Goal: Task Accomplishment & Management: Manage account settings

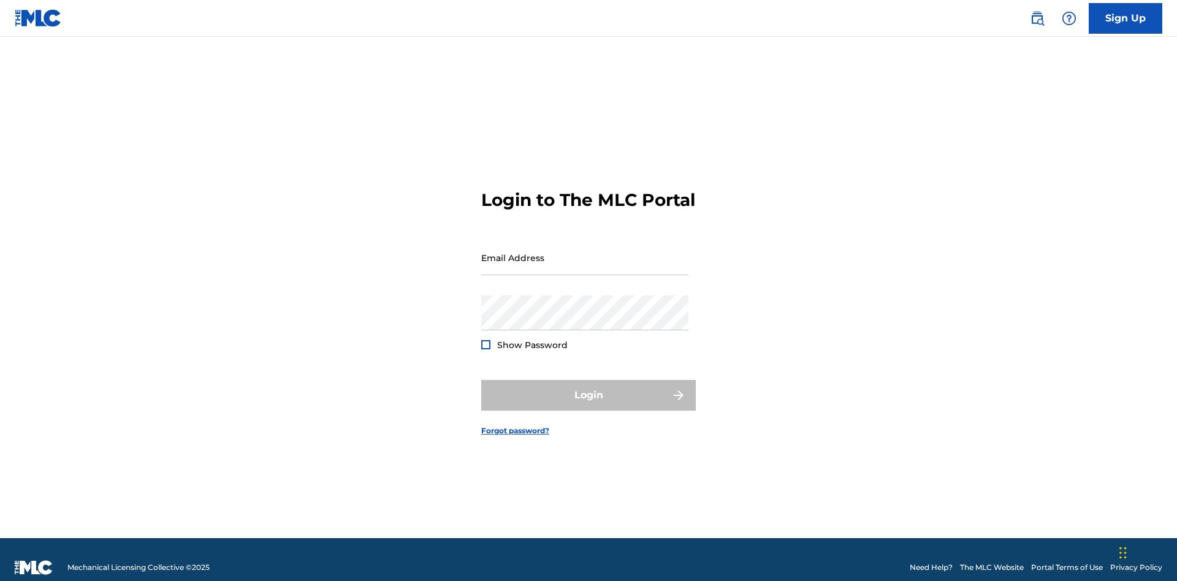
scroll to position [16, 0]
click at [585, 252] on input "Email Address" at bounding box center [584, 257] width 207 height 35
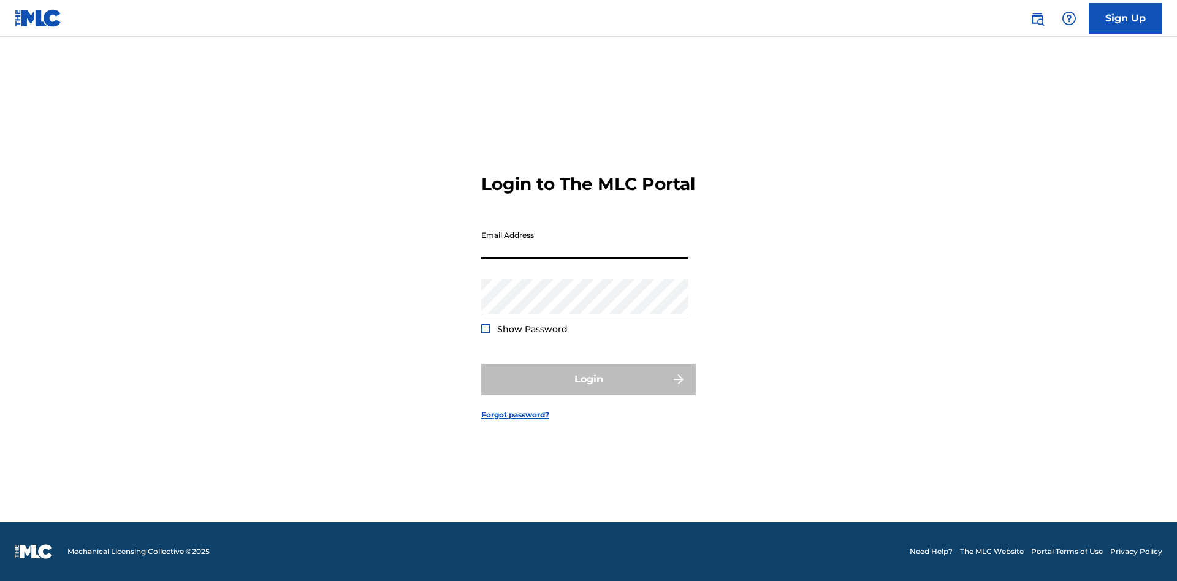
scroll to position [16, 0]
type input "Duke.McTesterson@gmail.com"
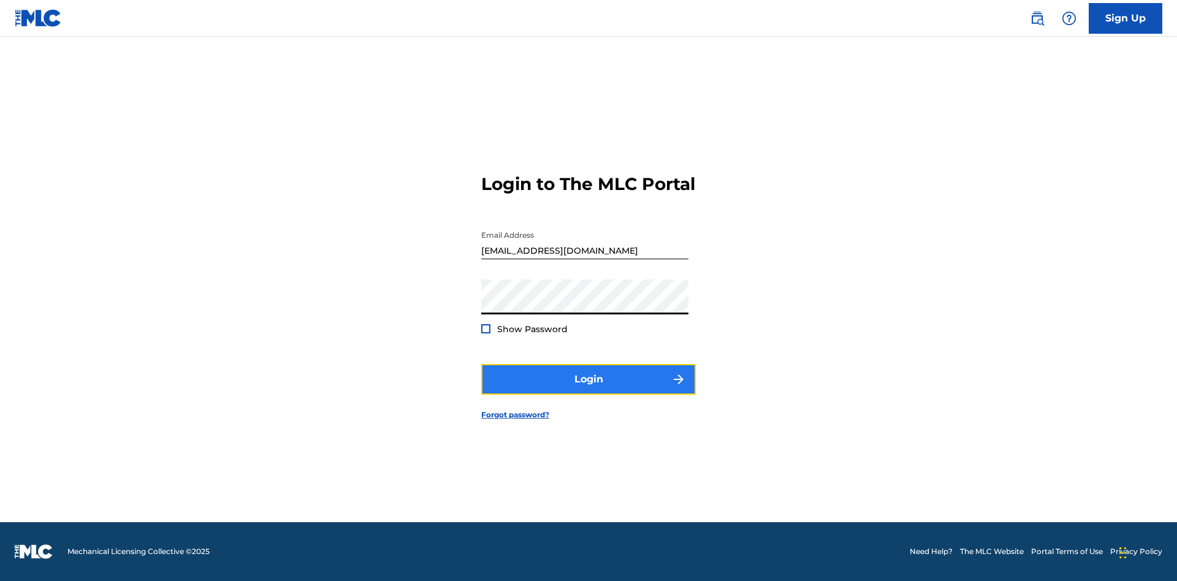
click at [588, 390] on button "Login" at bounding box center [588, 379] width 214 height 31
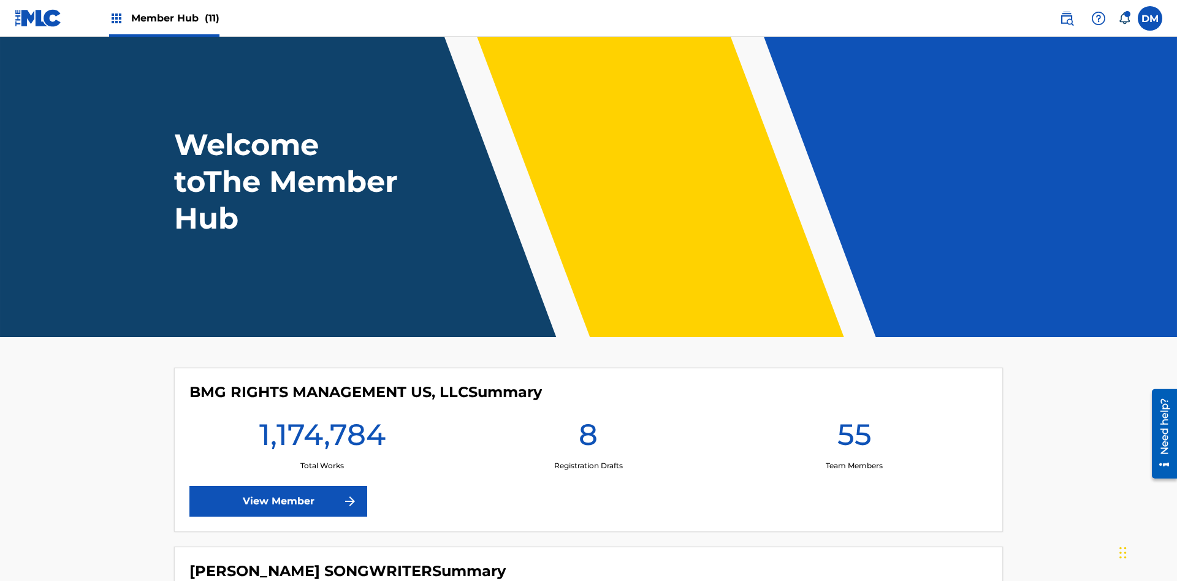
scroll to position [53, 0]
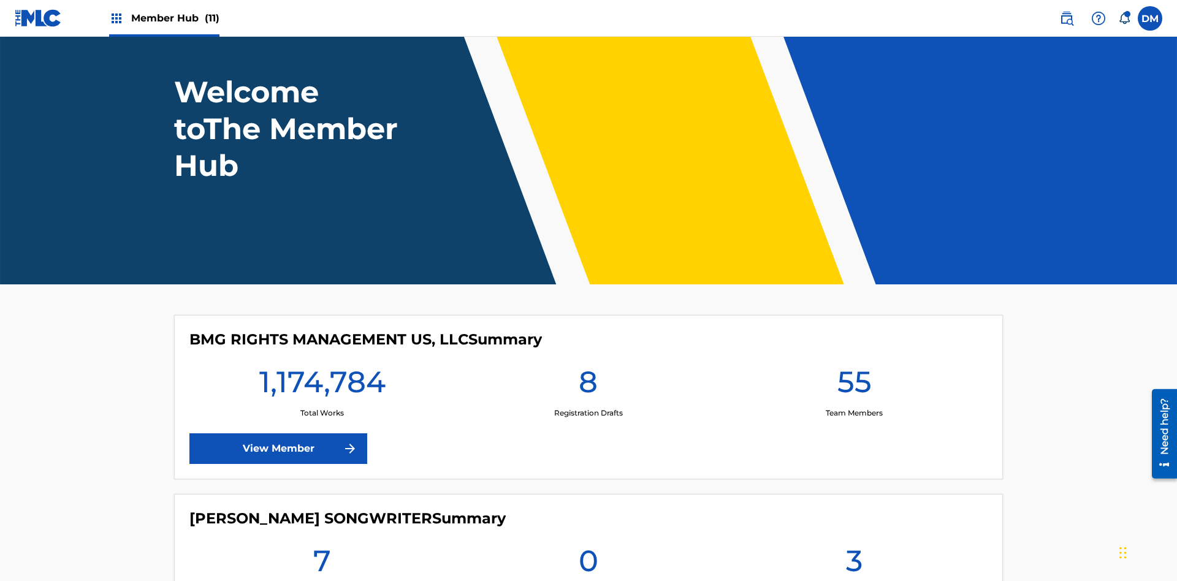
click at [175, 18] on span "Member Hub (11)" at bounding box center [175, 18] width 88 height 14
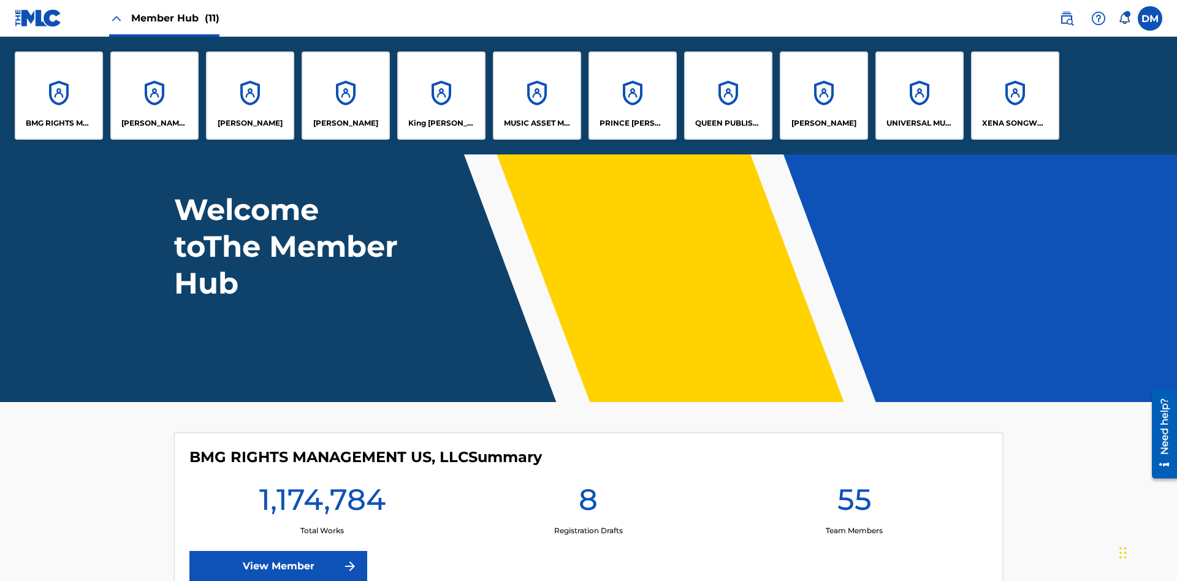
scroll to position [0, 0]
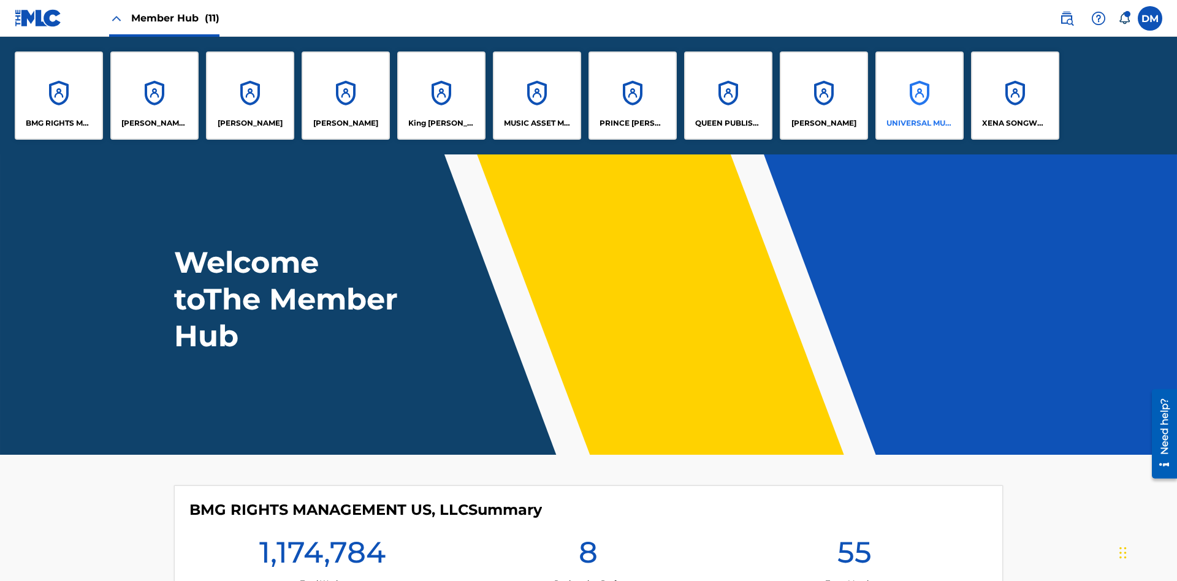
click at [919, 123] on p "UNIVERSAL MUSIC PUB GROUP" at bounding box center [919, 123] width 67 height 11
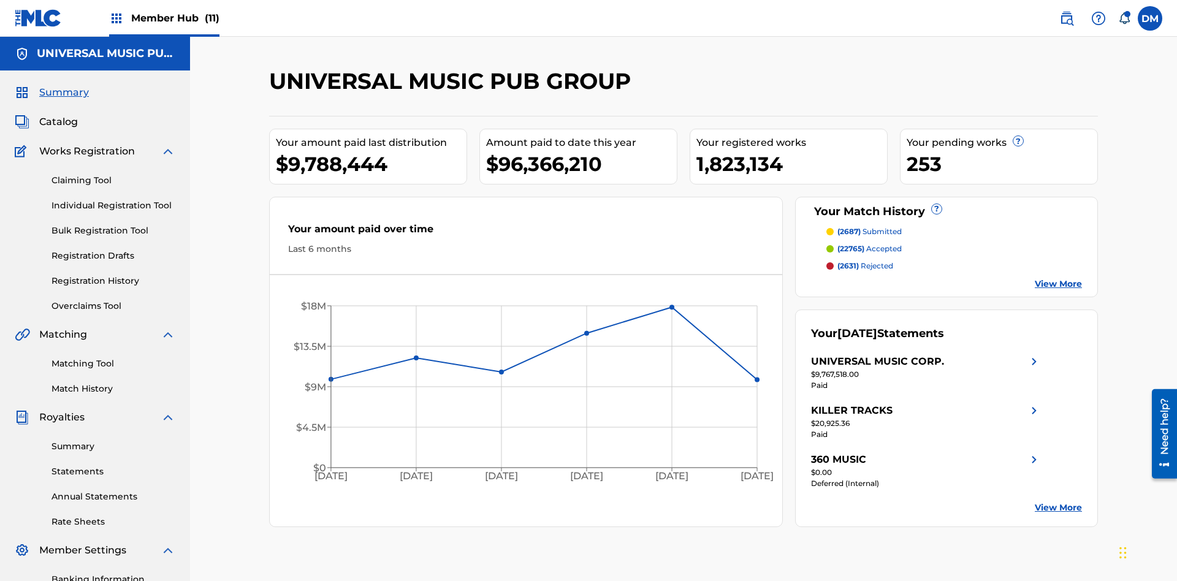
click at [63, 85] on span "Summary" at bounding box center [64, 92] width 50 height 15
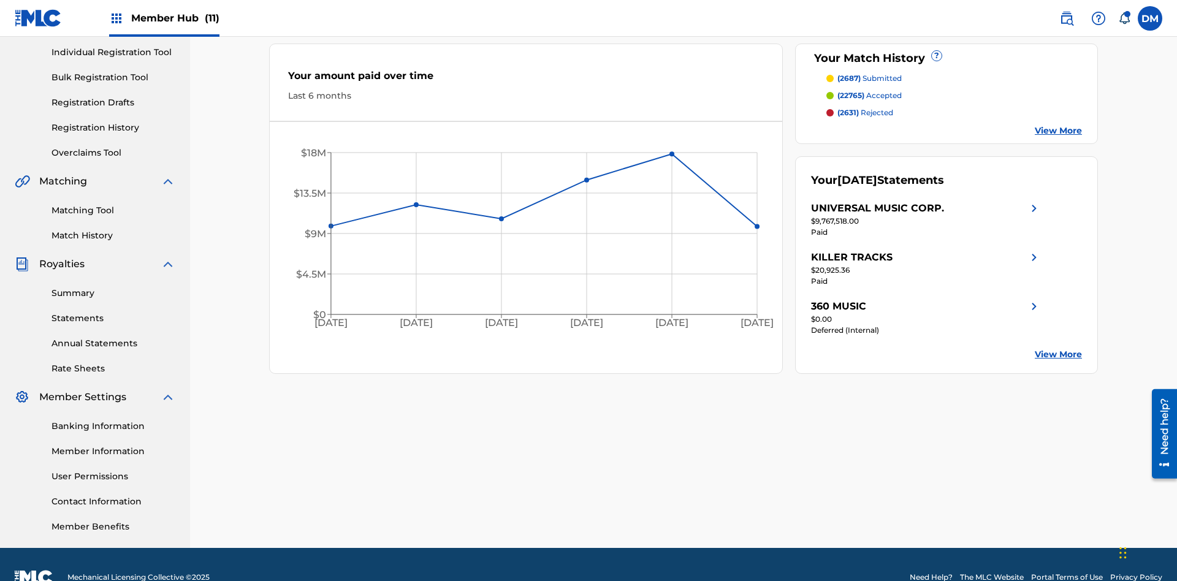
click at [848, 78] on span "(2687)" at bounding box center [848, 78] width 23 height 9
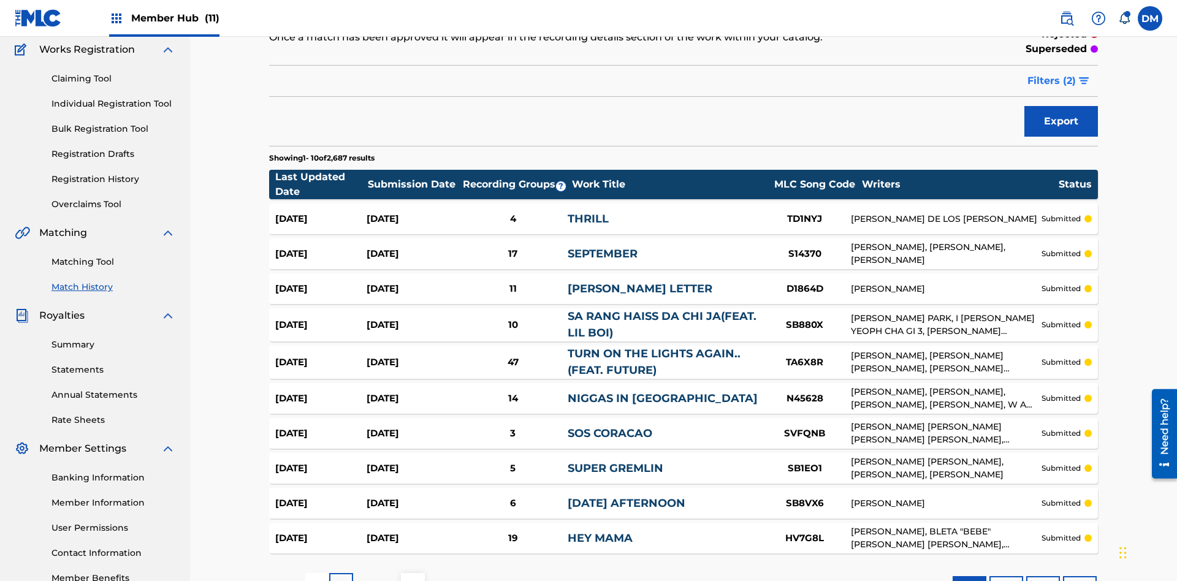
click at [1052, 81] on span "Filters ( 2 )" at bounding box center [1051, 81] width 48 height 15
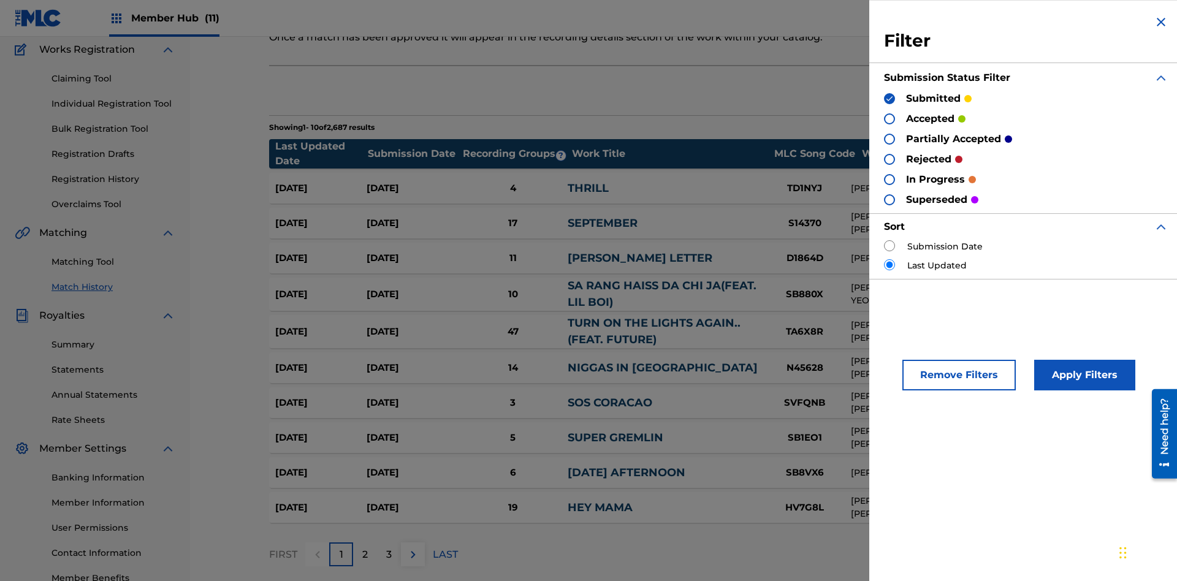
scroll to position [12, 0]
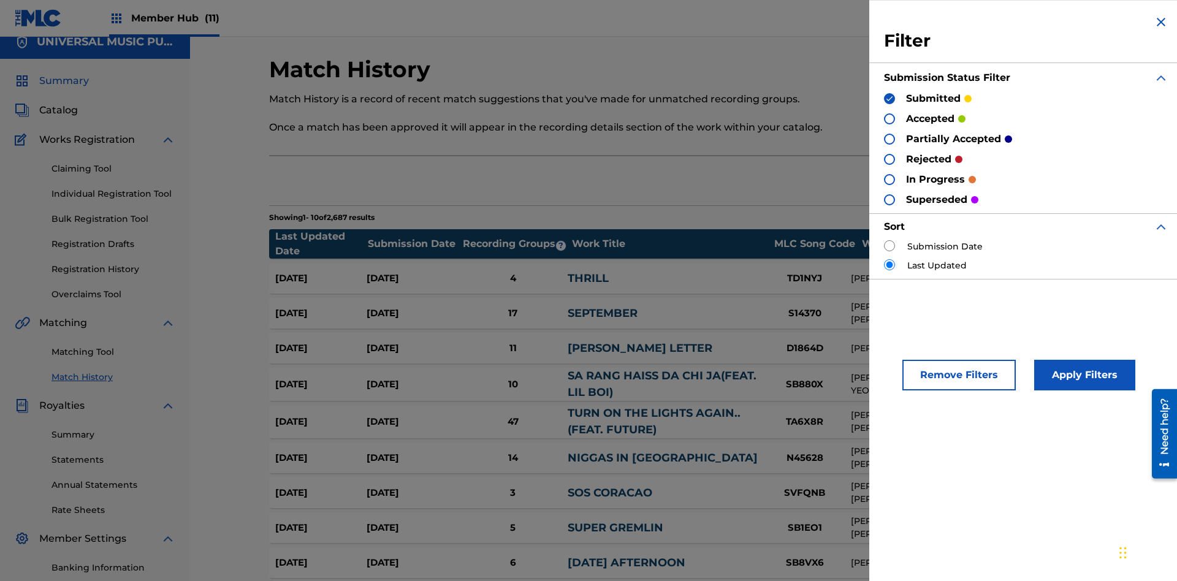
click at [63, 81] on span "Summary" at bounding box center [64, 81] width 50 height 15
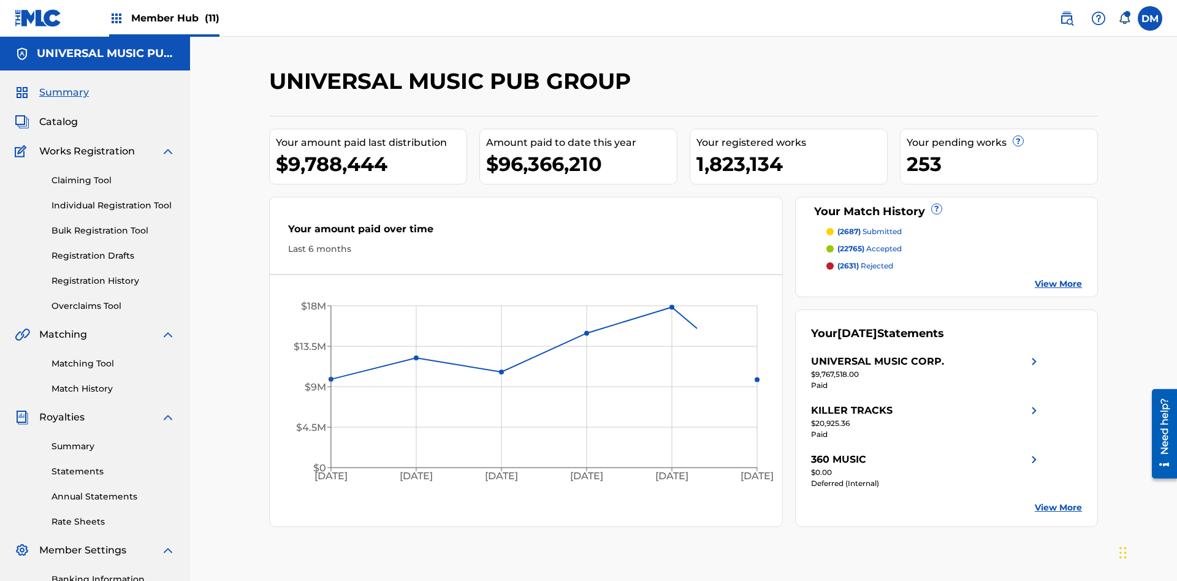
scroll to position [170, 0]
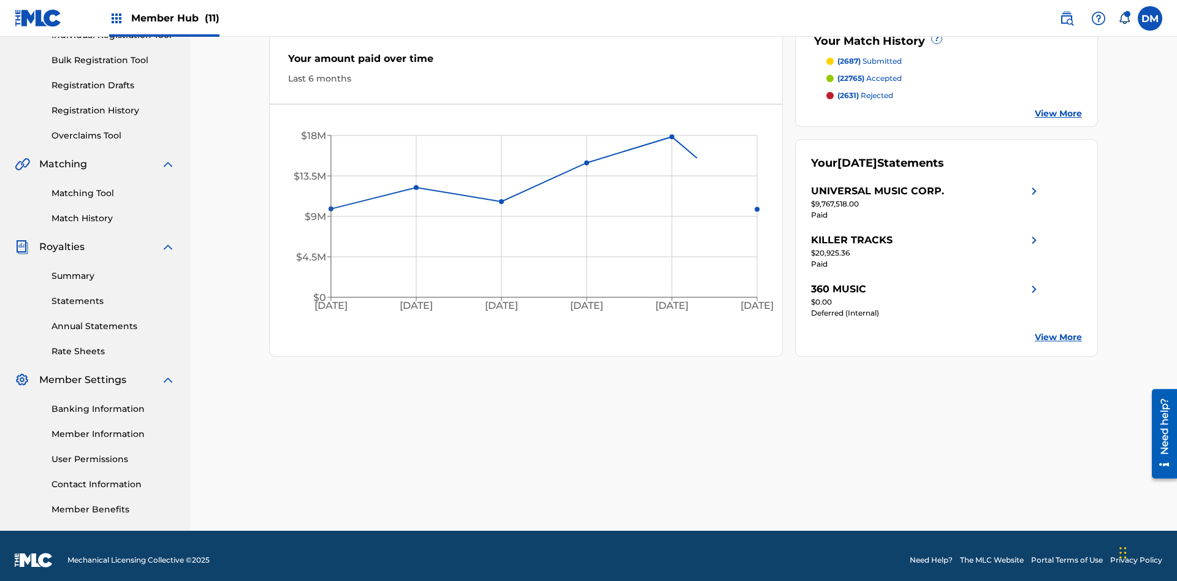
click at [850, 78] on span "(22765)" at bounding box center [850, 78] width 27 height 9
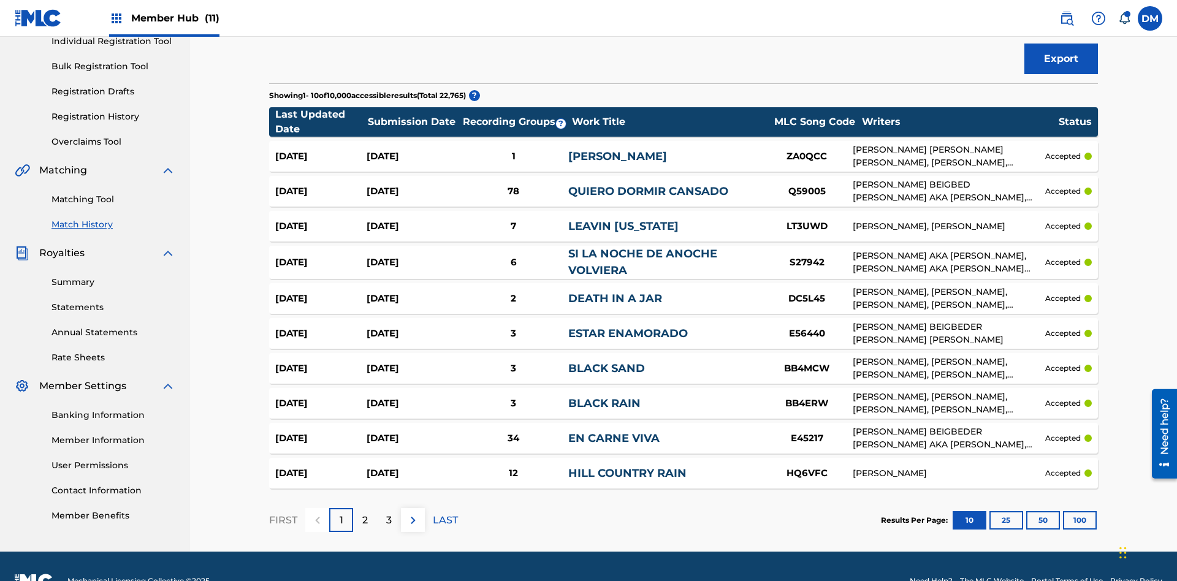
click at [1052, 26] on span "Filters ( 2 )" at bounding box center [1051, 18] width 48 height 15
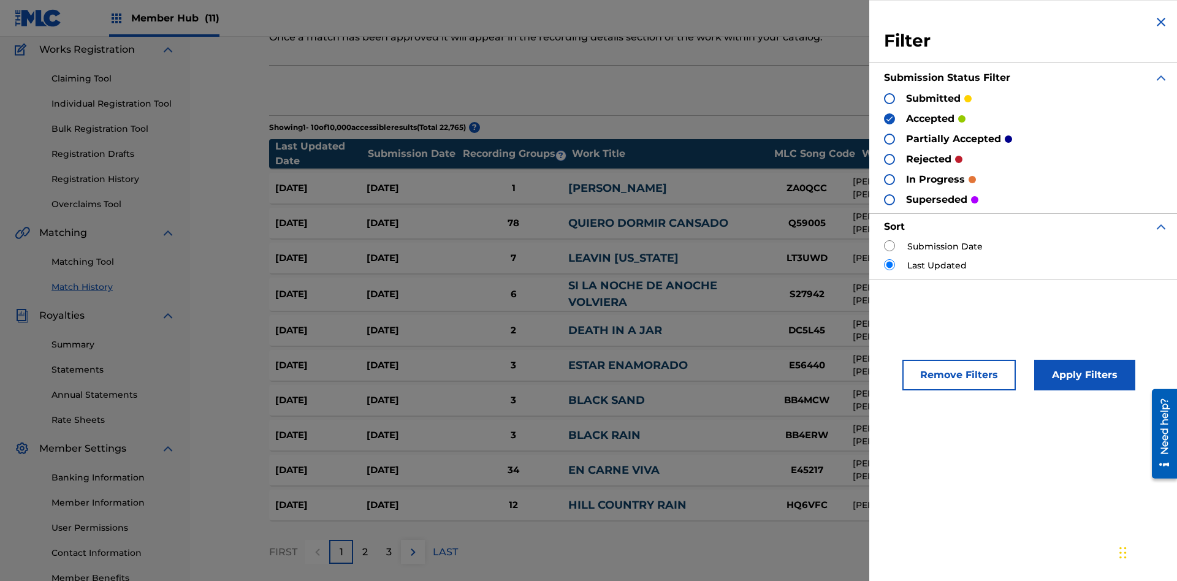
scroll to position [12, 0]
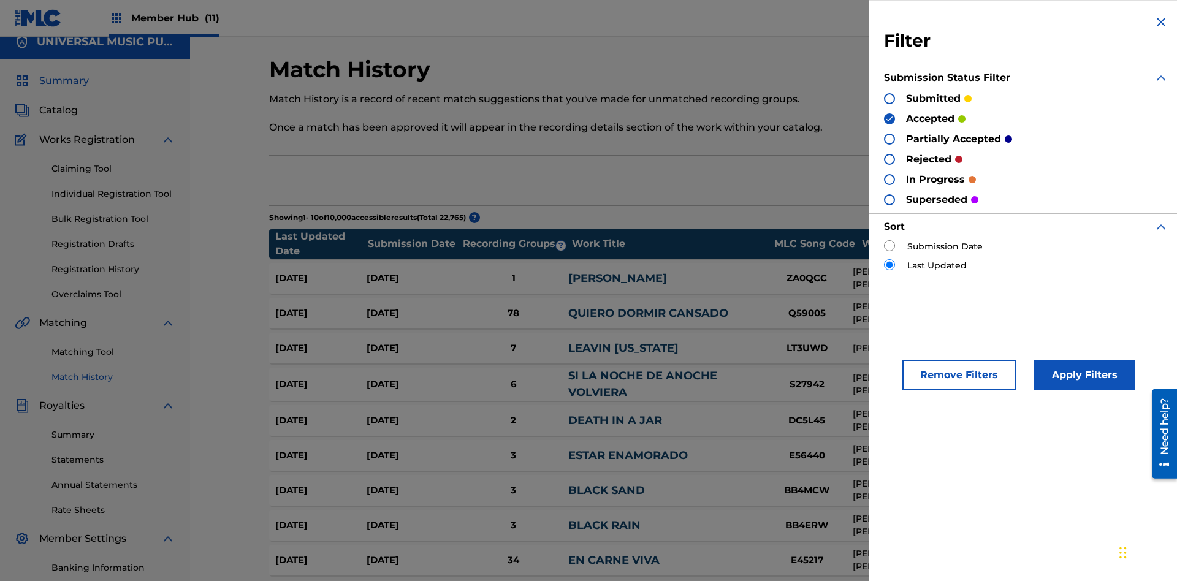
click at [63, 81] on span "Summary" at bounding box center [64, 81] width 50 height 15
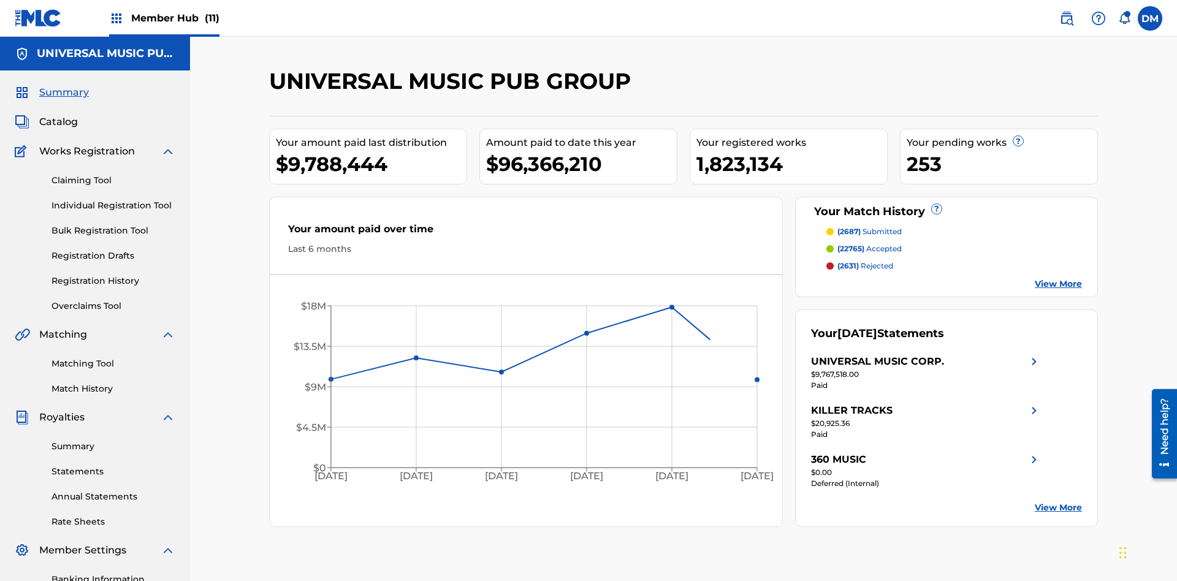
scroll to position [179, 0]
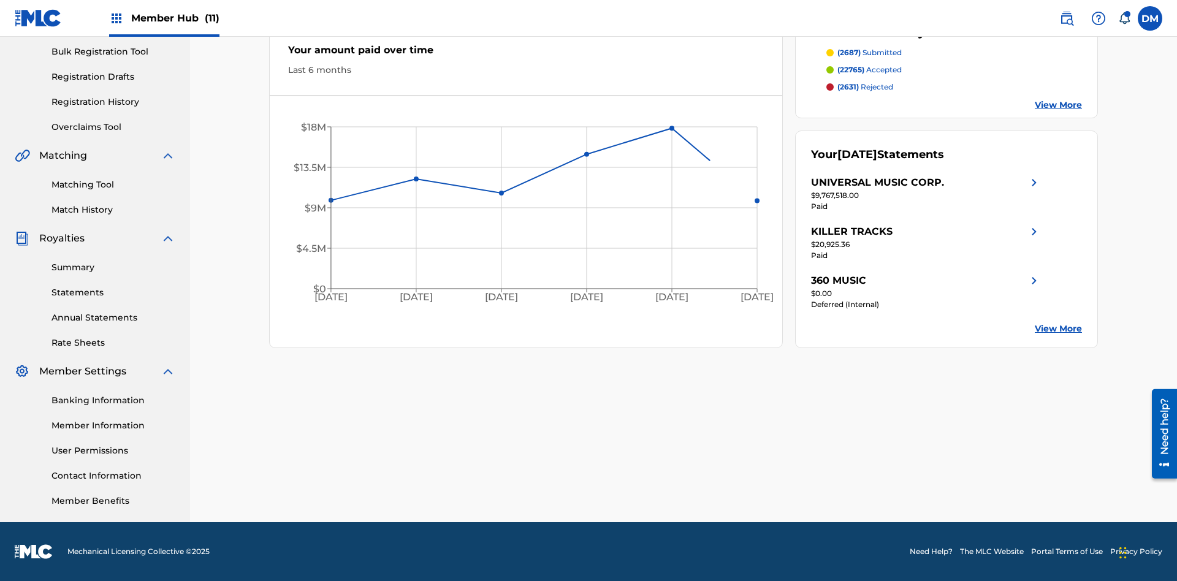
click at [848, 87] on span "(2631)" at bounding box center [847, 86] width 21 height 9
